Goal: Task Accomplishment & Management: Complete application form

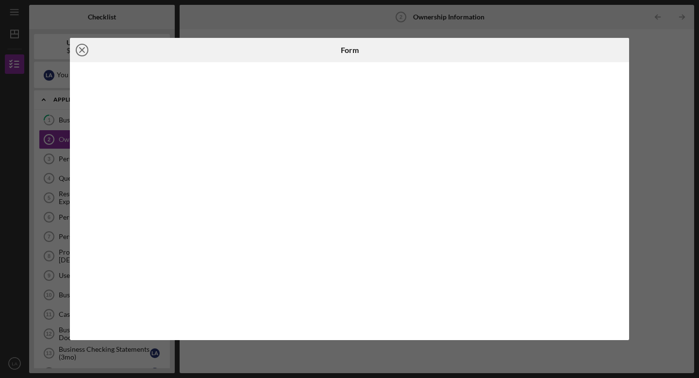
click at [85, 51] on icon "Icon/Close" at bounding box center [82, 50] width 24 height 24
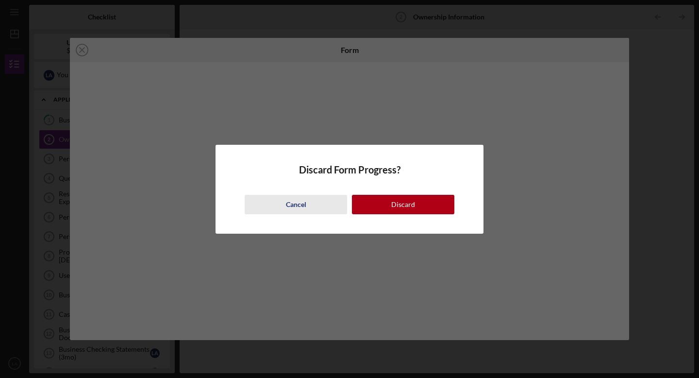
click at [301, 208] on div "Cancel" at bounding box center [296, 204] width 20 height 19
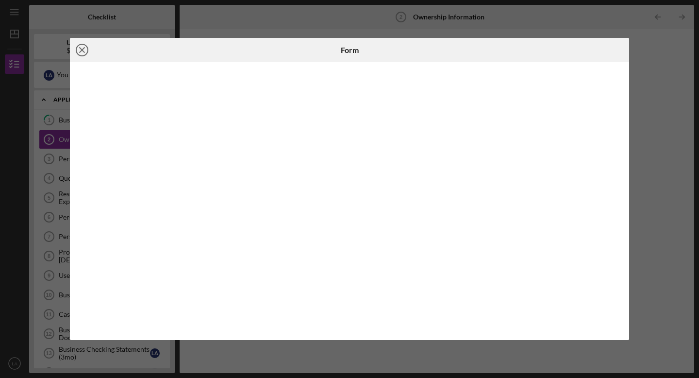
click at [85, 49] on icon "Icon/Close" at bounding box center [82, 50] width 24 height 24
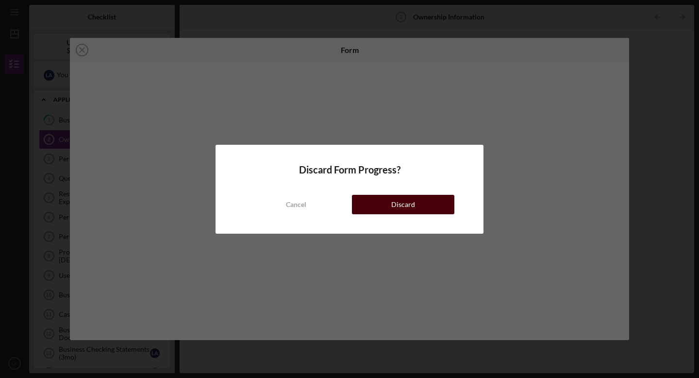
click at [407, 203] on div "Discard" at bounding box center [403, 204] width 24 height 19
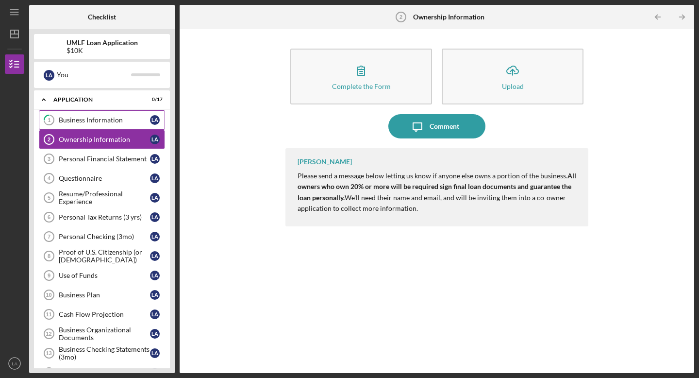
click at [92, 117] on div "Business Information" at bounding box center [104, 120] width 91 height 8
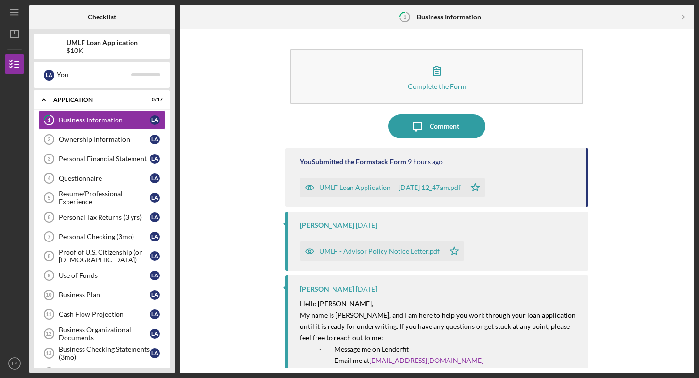
click at [634, 197] on div "Complete the Form Form Icon/Message Comment You Submitted the Formstack Form 9 …" at bounding box center [437, 201] width 505 height 334
click at [430, 187] on div "UMLF Loan Application -- [DATE] 12_47am.pdf" at bounding box center [390, 188] width 141 height 8
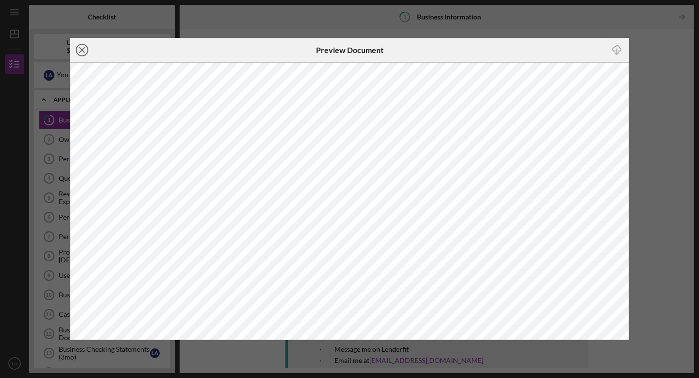
click at [81, 51] on icon "Icon/Close" at bounding box center [82, 50] width 24 height 24
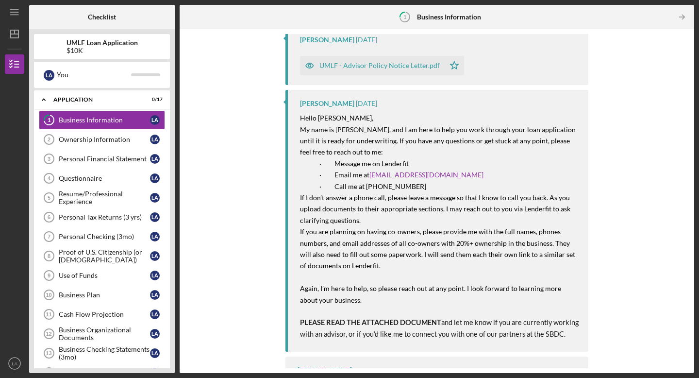
scroll to position [187, 0]
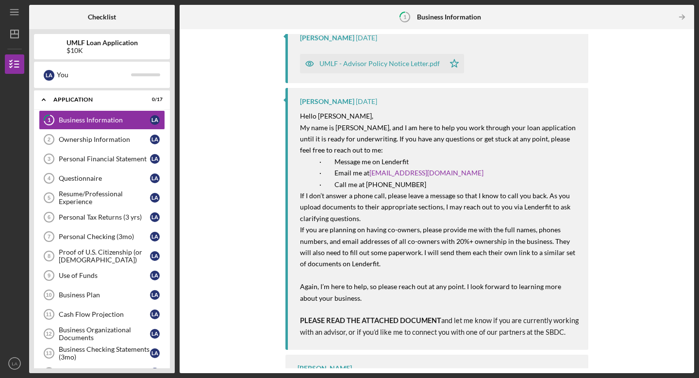
click at [369, 65] on div "UMLF - Advisor Policy Notice Letter.pdf" at bounding box center [380, 64] width 120 height 8
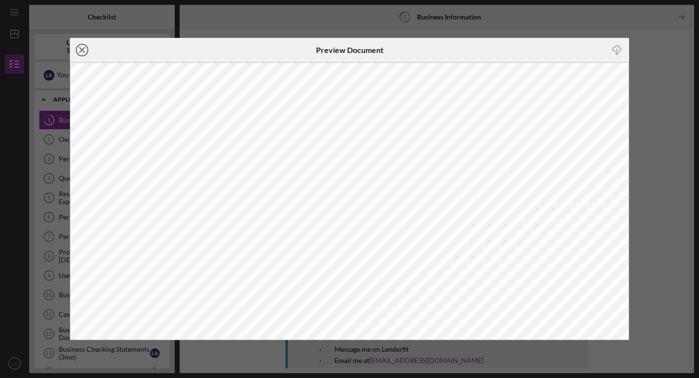
click at [84, 53] on icon "Icon/Close" at bounding box center [82, 50] width 24 height 24
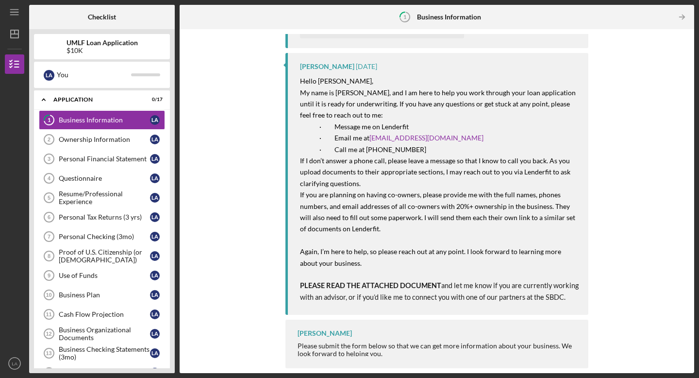
scroll to position [232, 0]
click at [432, 359] on div "[PERSON_NAME] Please submit the form below so that we can get more information …" at bounding box center [437, 344] width 303 height 49
click at [321, 335] on div "[PERSON_NAME]" at bounding box center [325, 333] width 54 height 8
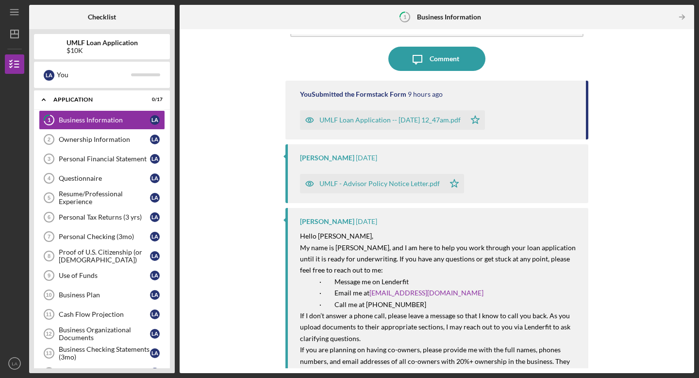
scroll to position [0, 0]
